Goal: Task Accomplishment & Management: Manage account settings

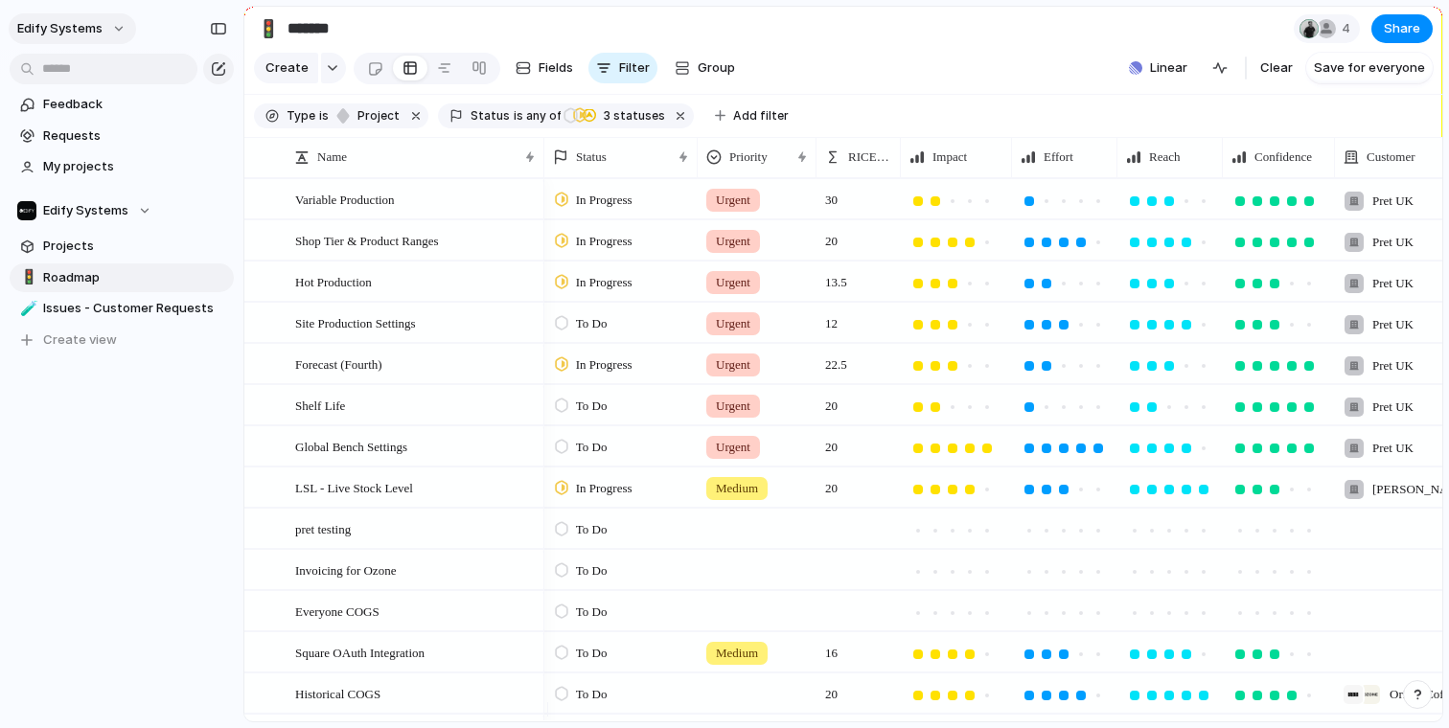
click at [111, 23] on button "Edify Systems" at bounding box center [72, 28] width 127 height 31
click at [94, 74] on li "Settings" at bounding box center [92, 72] width 159 height 31
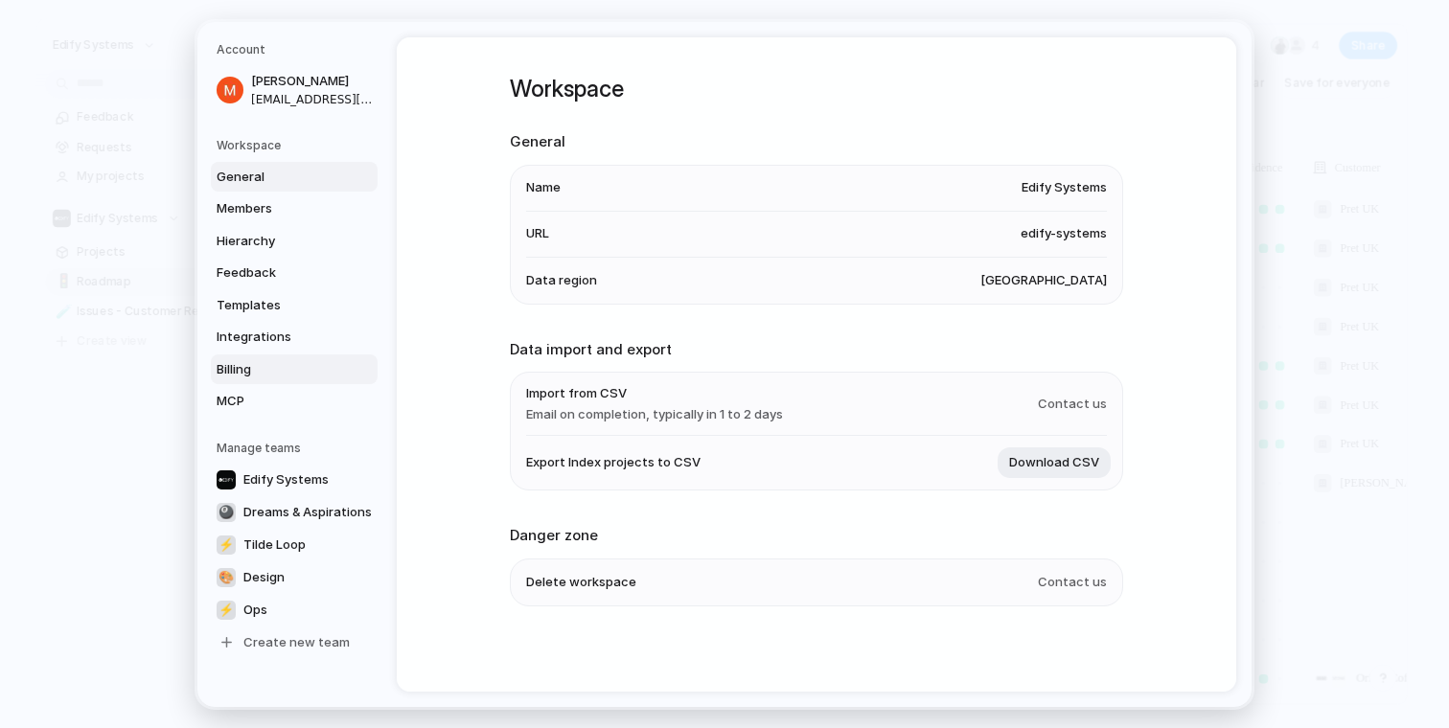
click at [281, 378] on span "Billing" at bounding box center [278, 368] width 123 height 19
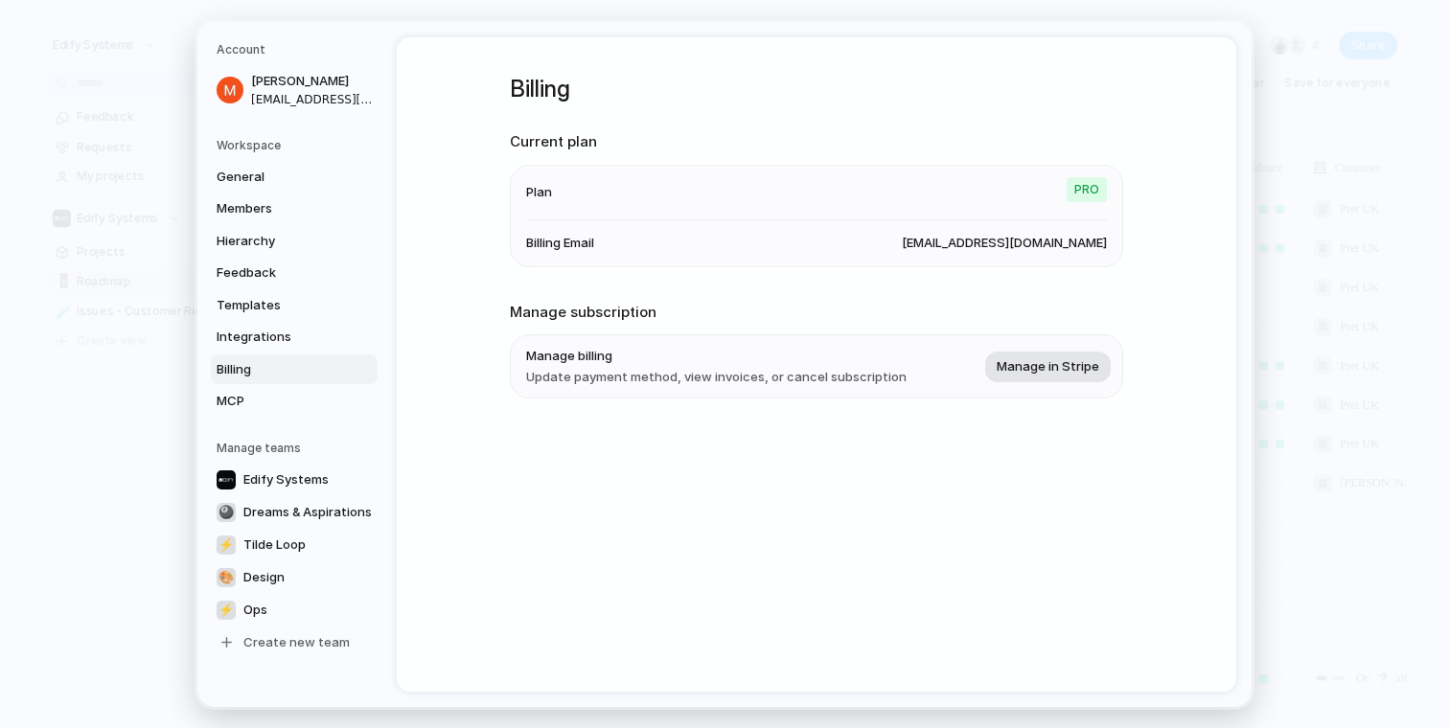
click at [1048, 366] on span "Manage in Stripe" at bounding box center [1048, 366] width 103 height 19
